Goal: Task Accomplishment & Management: Manage account settings

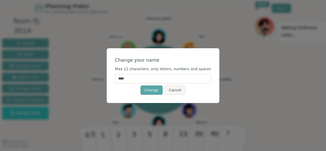
drag, startPoint x: 138, startPoint y: 77, endPoint x: 118, endPoint y: 73, distance: 20.8
click at [118, 73] on div "Change your name Max 12 characters, only letters, numbers and spaces **** Chang…" at bounding box center [163, 75] width 112 height 55
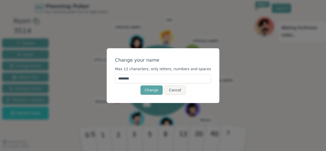
type input "********"
drag, startPoint x: 137, startPoint y: 93, endPoint x: 141, endPoint y: 93, distance: 3.9
click at [137, 93] on div "Change Cancel" at bounding box center [163, 89] width 96 height 9
click at [144, 92] on button "Change" at bounding box center [151, 89] width 22 height 9
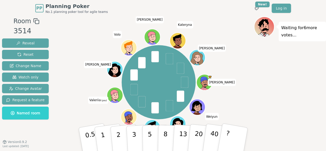
scroll to position [7, 0]
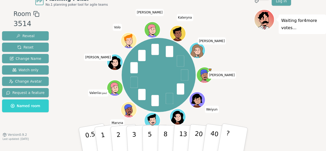
click at [113, 89] on div at bounding box center [114, 93] width 15 height 14
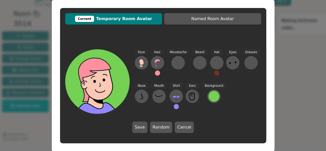
drag, startPoint x: 295, startPoint y: 30, endPoint x: 281, endPoint y: 36, distance: 15.4
click at [294, 30] on div "Current Temporary Room Avatar Named Room Avatar Face Hair Moustache [PERSON_NAM…" at bounding box center [163, 75] width 326 height 151
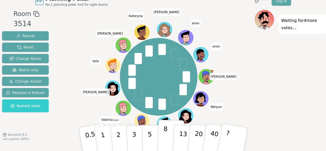
click at [162, 139] on button "8" at bounding box center [170, 138] width 27 height 39
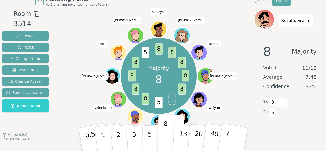
click at [115, 99] on icon at bounding box center [115, 100] width 2 height 2
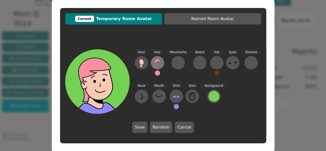
click at [161, 66] on button at bounding box center [157, 62] width 13 height 13
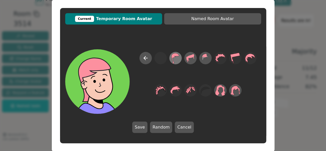
click at [174, 62] on icon at bounding box center [175, 58] width 10 height 12
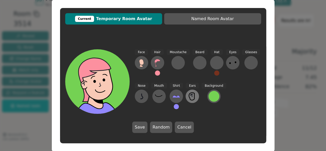
click at [192, 96] on icon at bounding box center [192, 96] width 8 height 8
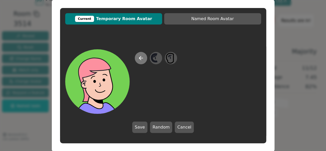
click at [144, 57] on icon at bounding box center [141, 58] width 6 height 6
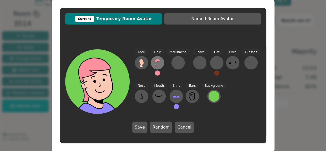
click at [157, 63] on icon at bounding box center [157, 62] width 8 height 8
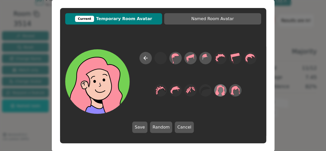
click at [221, 89] on icon at bounding box center [220, 90] width 10 height 12
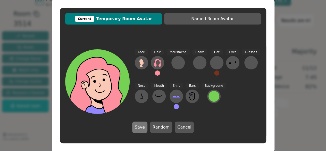
click at [140, 129] on button "Save" at bounding box center [139, 126] width 15 height 11
